Goal: Information Seeking & Learning: Learn about a topic

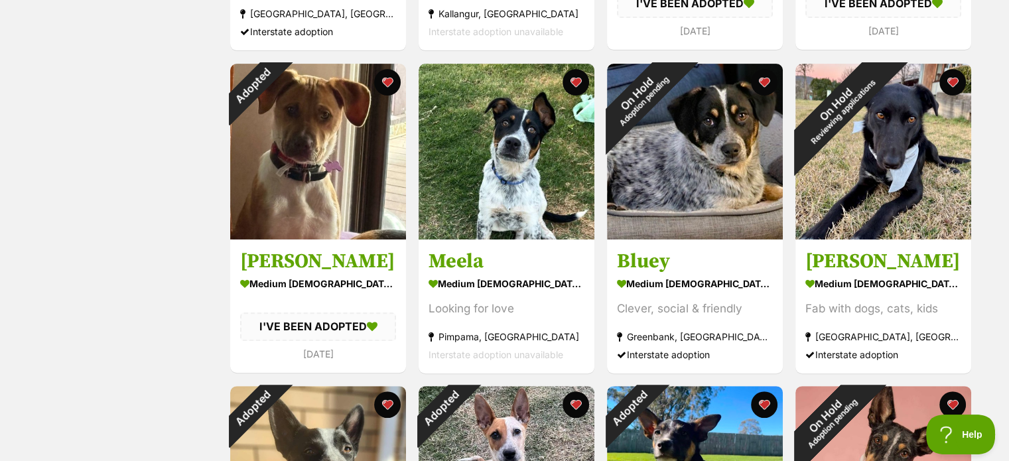
scroll to position [133, 0]
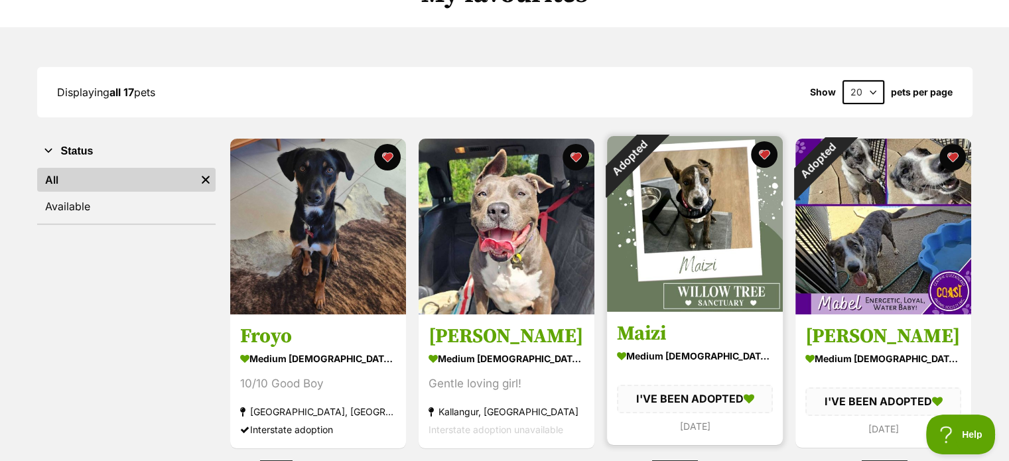
click at [697, 234] on img at bounding box center [695, 224] width 176 height 176
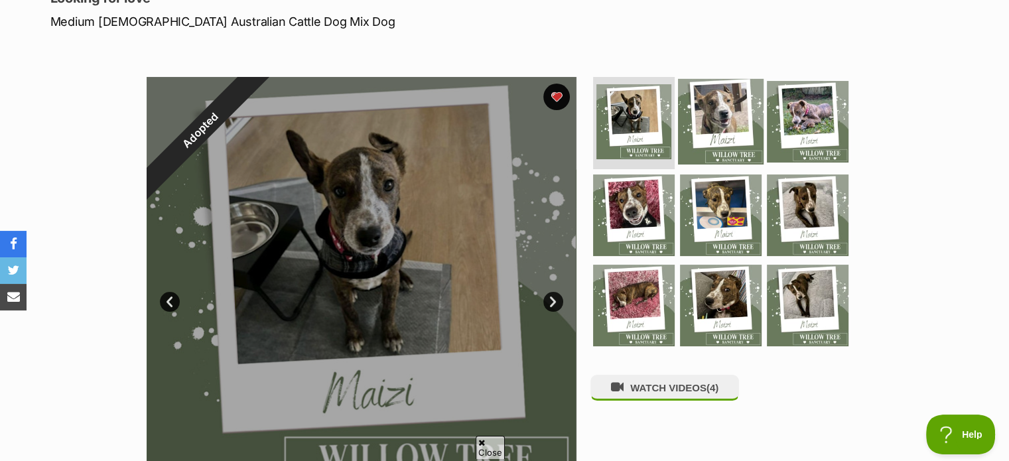
click at [733, 133] on img at bounding box center [721, 121] width 86 height 86
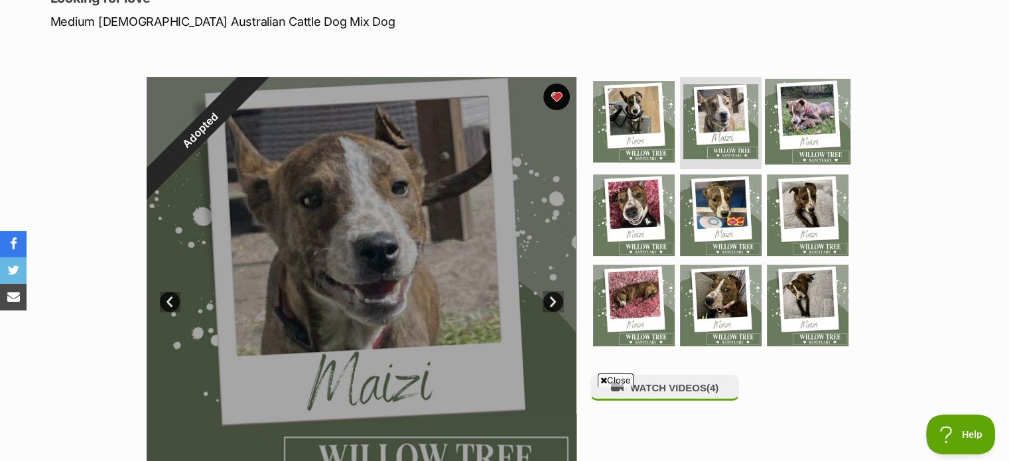
click at [810, 115] on img at bounding box center [808, 121] width 86 height 86
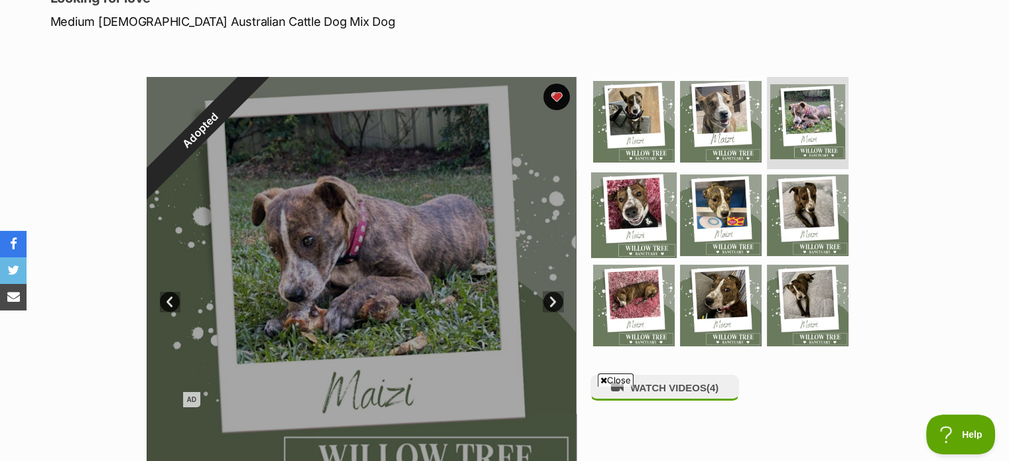
click at [637, 232] on img at bounding box center [634, 216] width 86 height 86
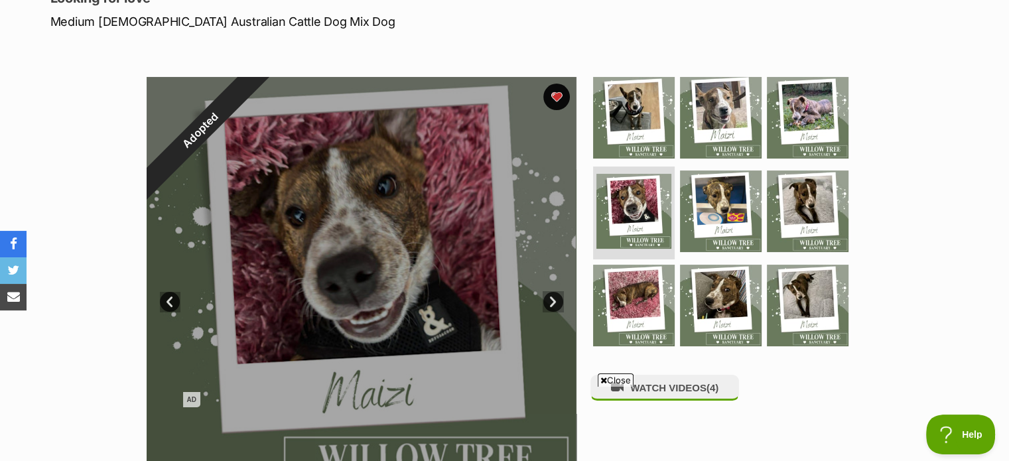
click at [625, 384] on span "Close" at bounding box center [616, 380] width 36 height 13
click at [711, 196] on img at bounding box center [721, 212] width 86 height 86
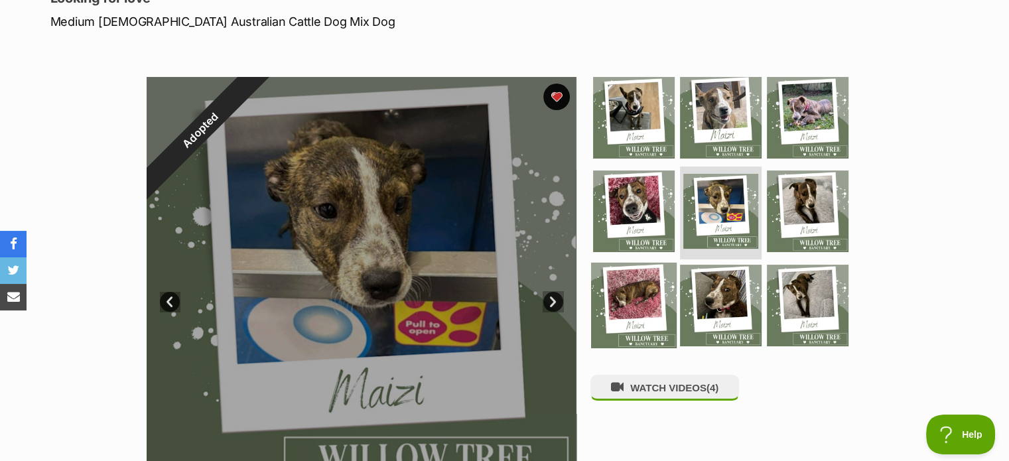
click at [618, 306] on img at bounding box center [634, 306] width 86 height 86
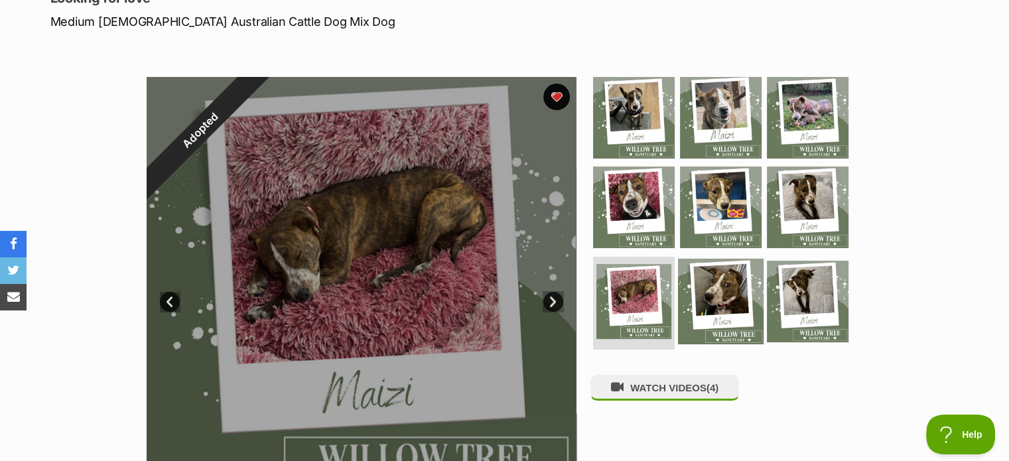
click at [715, 296] on img at bounding box center [721, 302] width 86 height 86
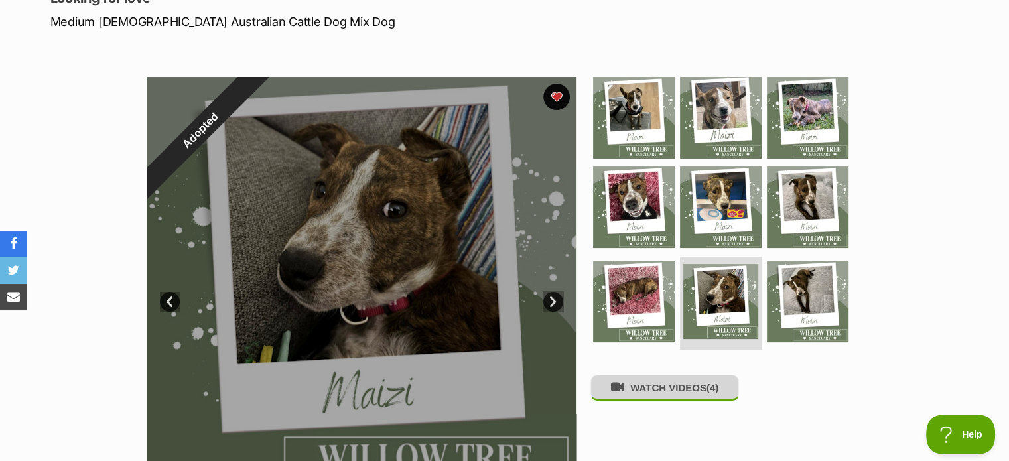
click at [673, 392] on button "WATCH VIDEOS (4)" at bounding box center [665, 388] width 149 height 26
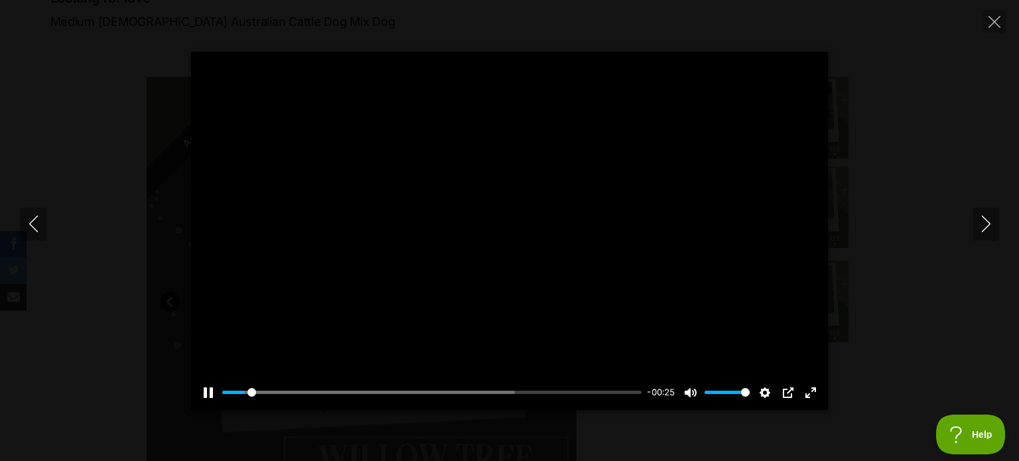
click at [741, 332] on div at bounding box center [509, 231] width 637 height 358
click at [557, 313] on div at bounding box center [509, 231] width 637 height 358
drag, startPoint x: 265, startPoint y: 393, endPoint x: 111, endPoint y: 392, distance: 154.0
click at [222, 394] on input "Seek" at bounding box center [431, 392] width 419 height 13
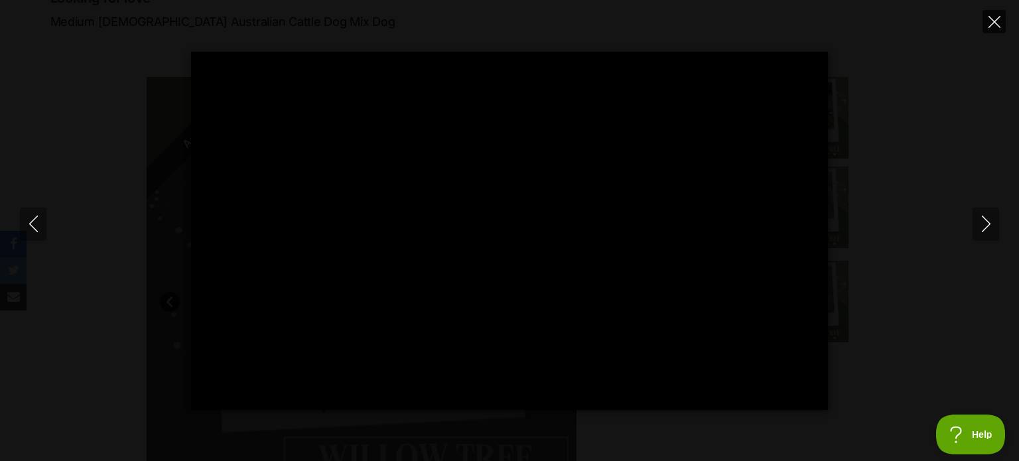
type input "100"
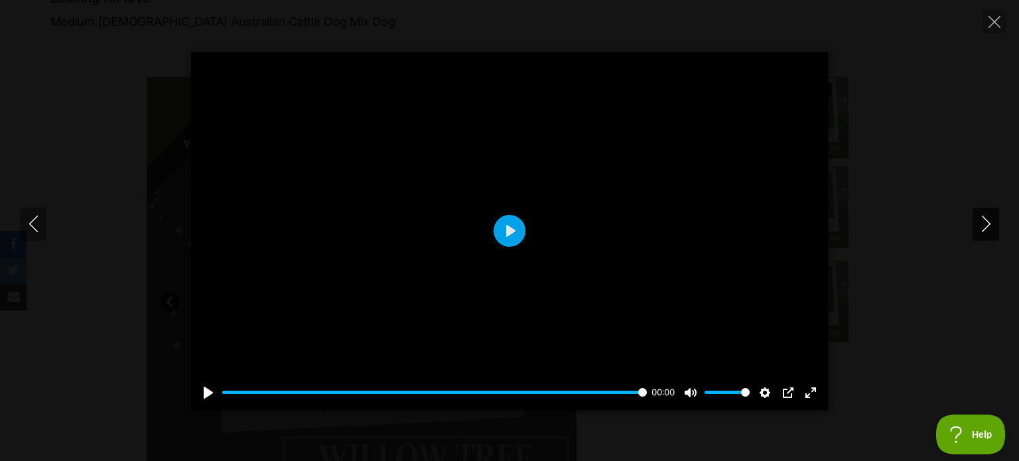
click at [989, 225] on icon "Next" at bounding box center [986, 224] width 17 height 17
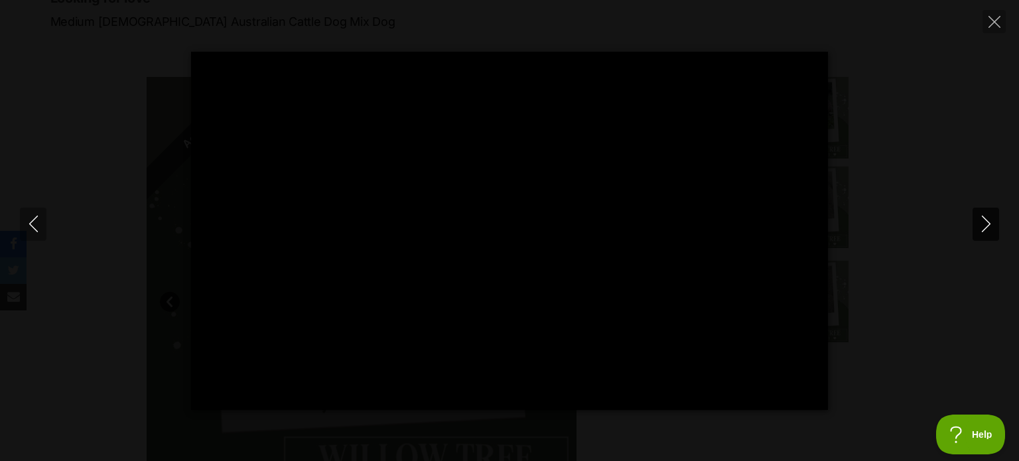
click at [989, 225] on icon "Next" at bounding box center [986, 224] width 17 height 17
type input "65.67"
click at [989, 225] on icon "Next" at bounding box center [986, 224] width 17 height 17
type input "3.41"
click at [988, 28] on button "Close" at bounding box center [994, 21] width 23 height 23
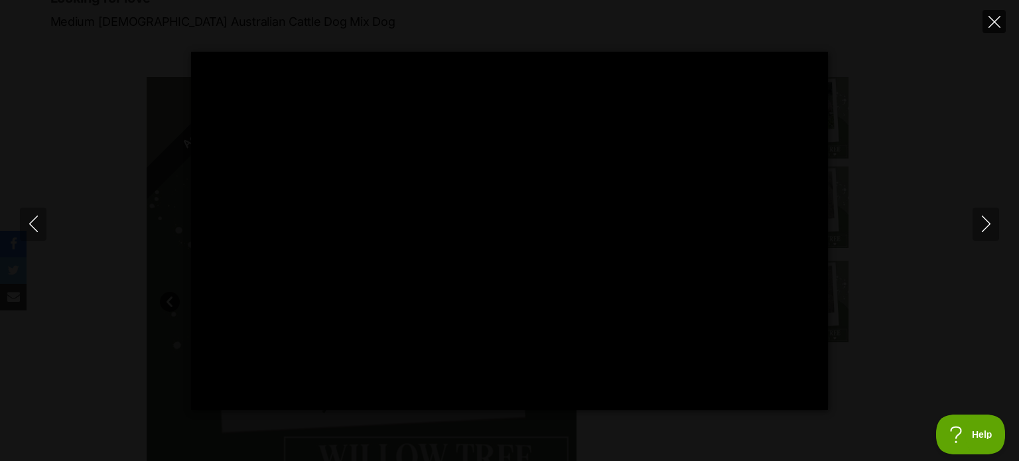
type input "76.14"
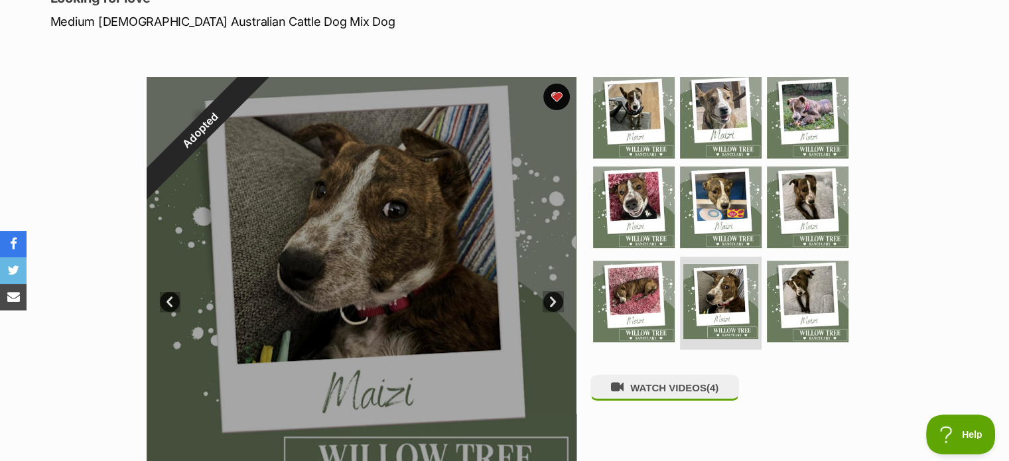
click at [97, 173] on div "Adopted 8 of 9 images 8 of 9 images 8 of 9 images 8 of 9 images 8 of 9 images 8…" at bounding box center [504, 282] width 1009 height 450
